Goal: Information Seeking & Learning: Learn about a topic

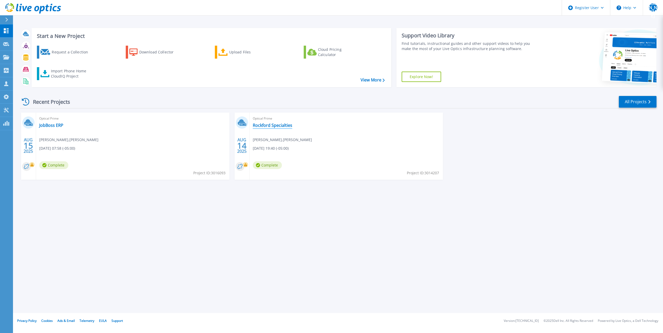
click at [269, 125] on link "Rockford Specialties" at bounding box center [272, 125] width 39 height 5
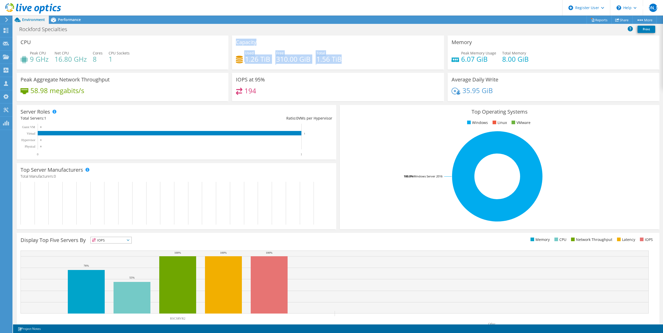
drag, startPoint x: 342, startPoint y: 59, endPoint x: 224, endPoint y: 63, distance: 118.7
click at [224, 63] on div "CPU Peak CPU 9 GHz Net CPU 16.80 GHz Cores 8 CPU Sockets 1 Capacity Used 1.26 T…" at bounding box center [338, 70] width 646 height 69
drag, startPoint x: 224, startPoint y: 63, endPoint x: 286, endPoint y: 63, distance: 62.3
click at [286, 62] on h4 "310.00 GiB" at bounding box center [293, 59] width 34 height 6
drag, startPoint x: 285, startPoint y: 59, endPoint x: 361, endPoint y: 54, distance: 77.0
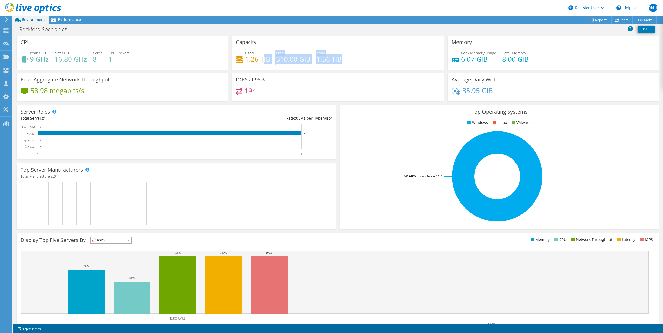
click at [361, 54] on div "Used 1.26 TiB Free 310.00 GiB Total 1.56 TiB" at bounding box center [338, 58] width 204 height 17
drag, startPoint x: 361, startPoint y: 54, endPoint x: 359, endPoint y: 59, distance: 4.9
click at [360, 58] on div "Used 1.26 TiB Free 310.00 GiB Total 1.56 TiB" at bounding box center [338, 58] width 204 height 17
drag, startPoint x: 30, startPoint y: 59, endPoint x: 34, endPoint y: 59, distance: 3.9
click at [34, 59] on h4 "9 GHz" at bounding box center [39, 59] width 19 height 6
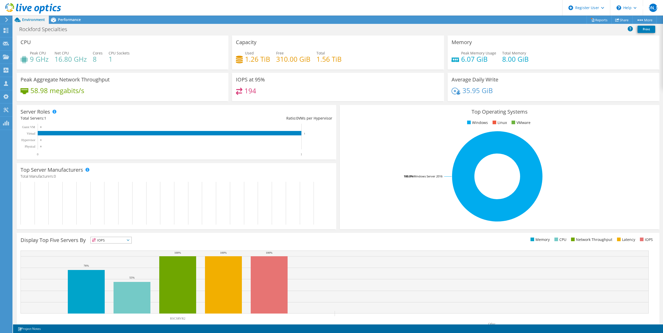
drag, startPoint x: 34, startPoint y: 59, endPoint x: 60, endPoint y: 58, distance: 25.7
click at [60, 58] on h4 "16.80 GHz" at bounding box center [71, 59] width 32 height 6
drag, startPoint x: 47, startPoint y: 52, endPoint x: 29, endPoint y: 52, distance: 17.9
click at [29, 52] on div "Peak CPU 9 GHz" at bounding box center [35, 56] width 28 height 12
drag, startPoint x: 29, startPoint y: 52, endPoint x: 42, endPoint y: 60, distance: 15.4
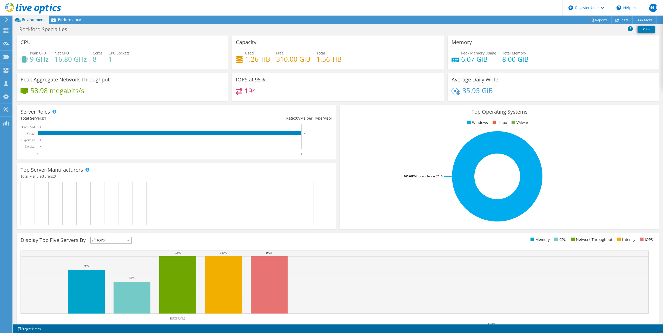
click at [42, 60] on h4 "9 GHz" at bounding box center [39, 59] width 19 height 6
drag, startPoint x: 31, startPoint y: 60, endPoint x: 95, endPoint y: 61, distance: 63.9
click at [95, 61] on div "Peak CPU 9 GHz Net CPU 16.80 GHz Cores 8 CPU Sockets 1" at bounding box center [123, 58] width 204 height 17
drag, startPoint x: 95, startPoint y: 61, endPoint x: 109, endPoint y: 65, distance: 14.9
click at [109, 65] on div "Peak CPU 9 GHz Net CPU 16.80 GHz Cores 8 CPU Sockets 1" at bounding box center [123, 58] width 204 height 17
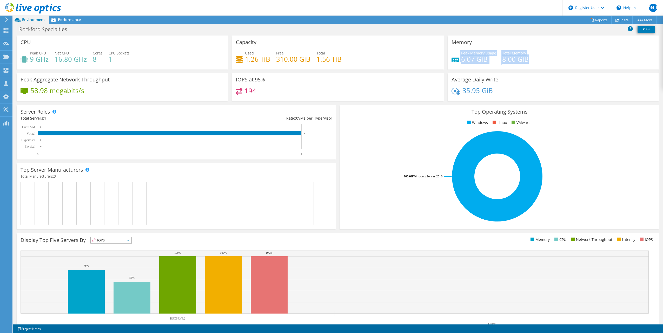
drag, startPoint x: 532, startPoint y: 60, endPoint x: 446, endPoint y: 60, distance: 86.2
click at [447, 60] on div "Memory Peak Memory Usage 6.07 GiB Total Memory 8.00 GiB" at bounding box center [553, 53] width 212 height 34
drag, startPoint x: 446, startPoint y: 60, endPoint x: 504, endPoint y: 65, distance: 58.6
click at [504, 65] on div "Peak Memory Usage 6.07 GiB Total Memory 8.00 GiB" at bounding box center [553, 58] width 204 height 17
drag, startPoint x: 496, startPoint y: 90, endPoint x: 438, endPoint y: 91, distance: 57.7
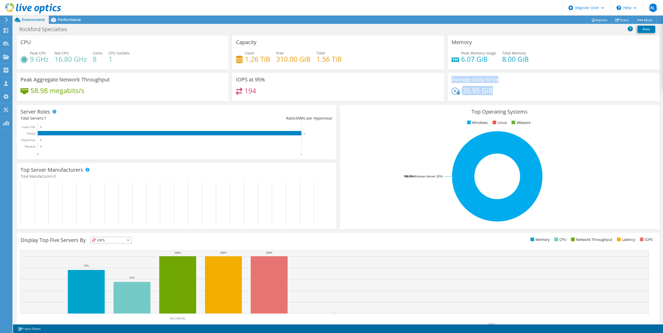
click at [438, 91] on div "CPU Peak CPU 9 GHz Net CPU 16.80 GHz Cores 8 CPU Sockets 1 Capacity Used 1.26 T…" at bounding box center [338, 70] width 646 height 69
click at [316, 92] on div "194" at bounding box center [338, 93] width 204 height 11
drag, startPoint x: 73, startPoint y: 20, endPoint x: 75, endPoint y: 23, distance: 3.5
click at [73, 20] on span "Performance" at bounding box center [69, 19] width 23 height 5
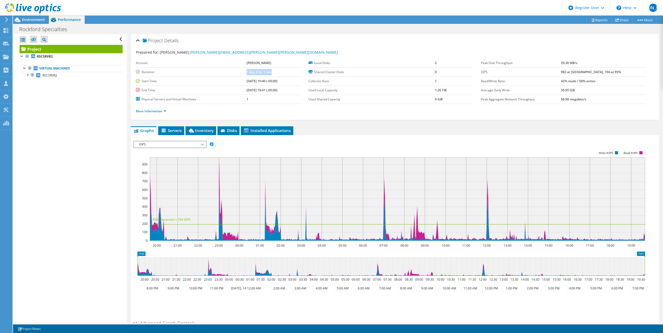
drag, startPoint x: 264, startPoint y: 73, endPoint x: 233, endPoint y: 71, distance: 31.5
click at [233, 71] on tr "Duration 1 day, 0 hr, 1 min" at bounding box center [218, 72] width 165 height 9
drag, startPoint x: 233, startPoint y: 71, endPoint x: 263, endPoint y: 73, distance: 30.4
click at [263, 73] on b "1 day, 0 hr, 1 min" at bounding box center [258, 72] width 25 height 4
click at [356, 129] on ul "Graphs Servers Inventory Hypervisor Disks Cluster Disks Installed Applications" at bounding box center [395, 130] width 528 height 9
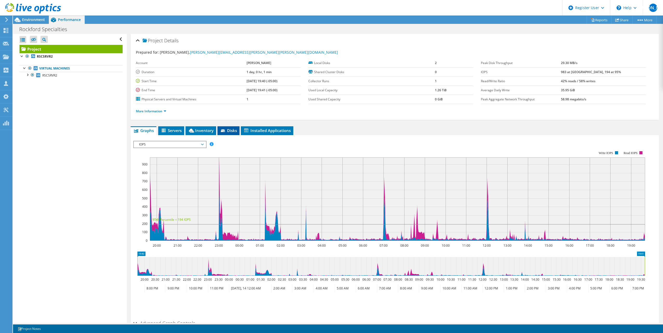
click at [226, 132] on span "Disks" at bounding box center [228, 130] width 17 height 5
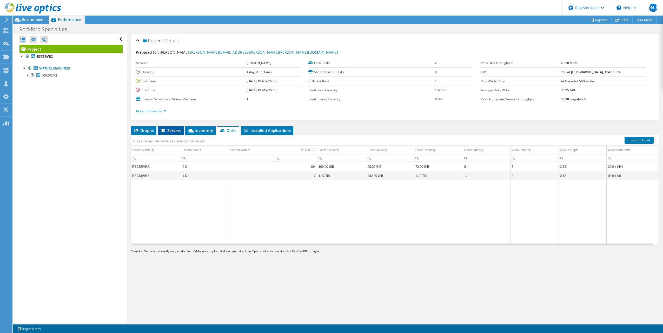
click at [158, 130] on li "Servers" at bounding box center [171, 130] width 26 height 9
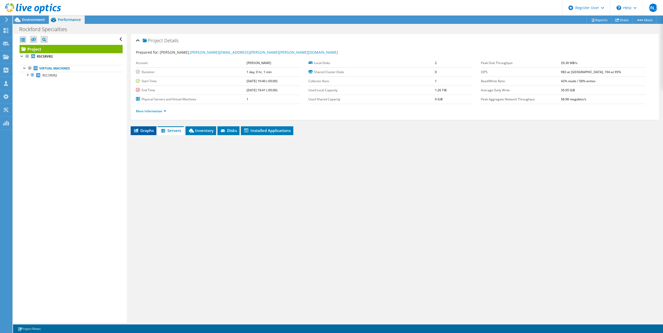
click at [146, 131] on span "Graphs" at bounding box center [143, 130] width 21 height 5
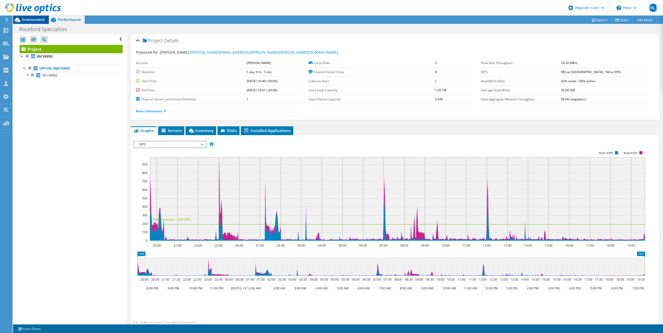
click at [32, 21] on span "Environment" at bounding box center [33, 19] width 23 height 5
